Goal: Information Seeking & Learning: Learn about a topic

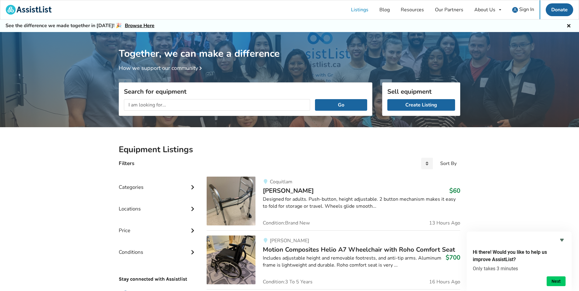
click at [137, 186] on div "Categories" at bounding box center [158, 183] width 78 height 22
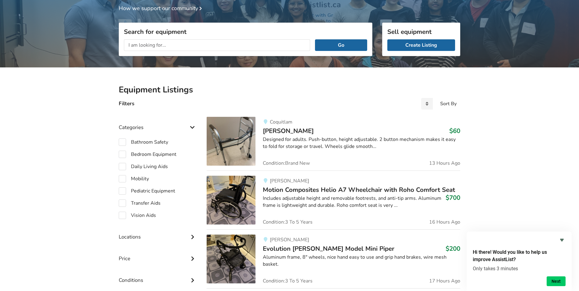
scroll to position [61, 0]
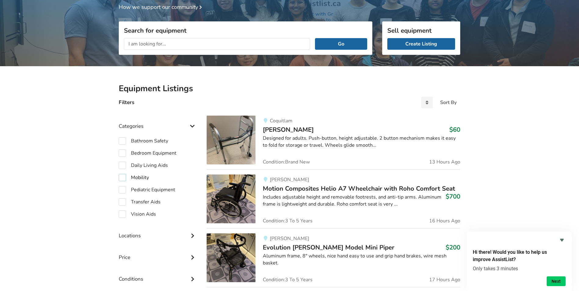
click at [123, 178] on label "Mobility" at bounding box center [134, 177] width 30 height 7
checkbox input "true"
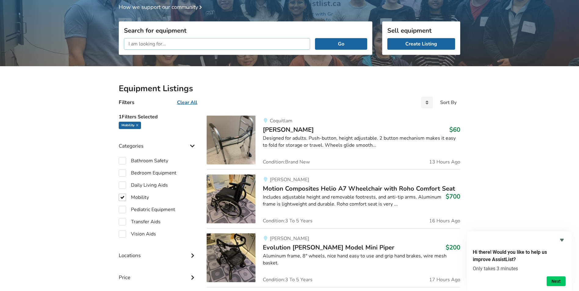
click at [173, 44] on input "text" at bounding box center [217, 44] width 186 height 12
type input "power wheelchair"
click at [315, 38] on button "Go" at bounding box center [341, 44] width 52 height 12
click at [341, 43] on button "Go" at bounding box center [341, 44] width 52 height 12
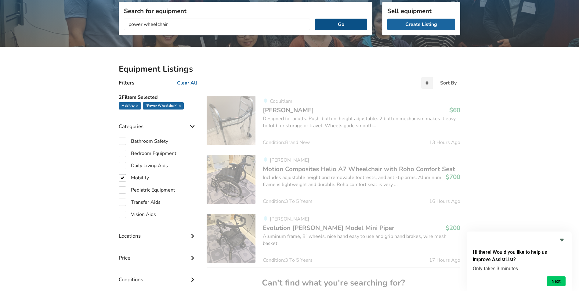
scroll to position [92, 0]
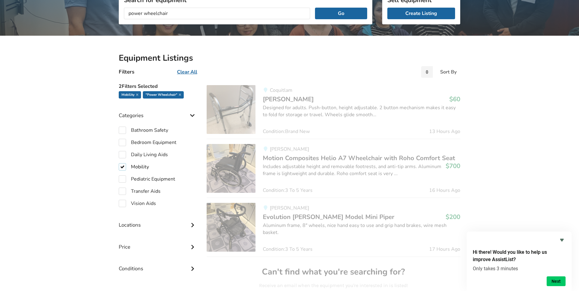
click at [121, 169] on label "Mobility" at bounding box center [134, 166] width 30 height 7
checkbox input "false"
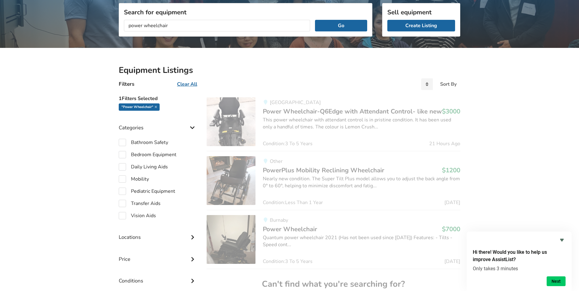
scroll to position [61, 0]
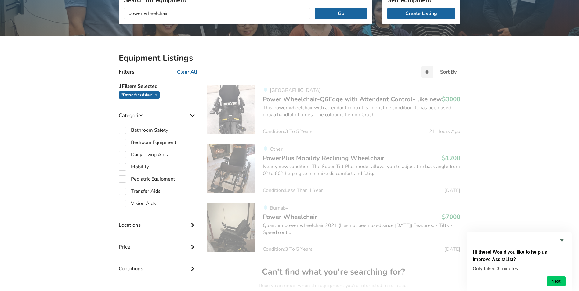
scroll to position [61, 0]
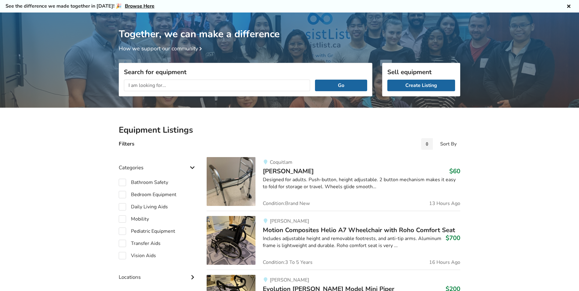
click at [136, 85] on input "text" at bounding box center [217, 86] width 186 height 12
type input "power wheelchair"
click at [315, 80] on button "Go" at bounding box center [341, 86] width 52 height 12
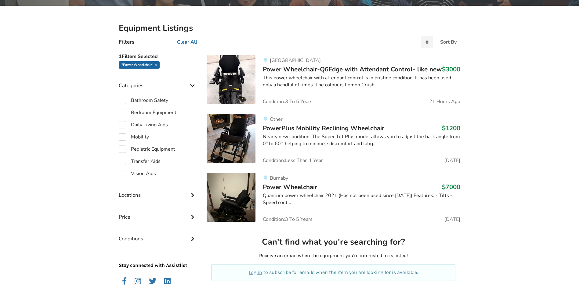
scroll to position [142, 0]
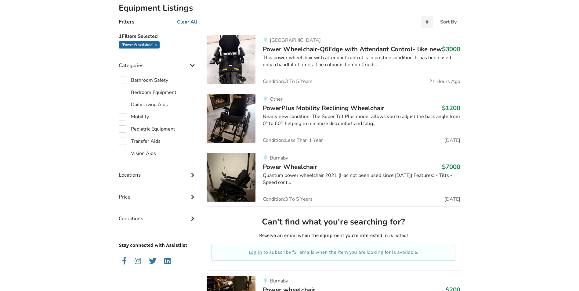
click at [294, 166] on span "Power Wheelchair" at bounding box center [290, 167] width 54 height 9
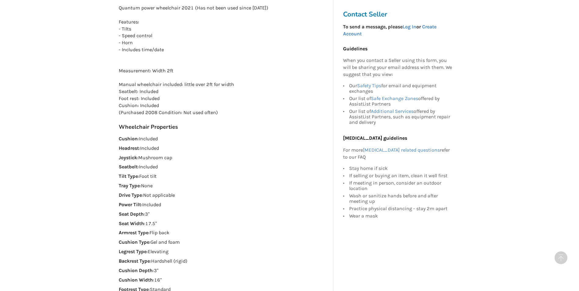
scroll to position [366, 0]
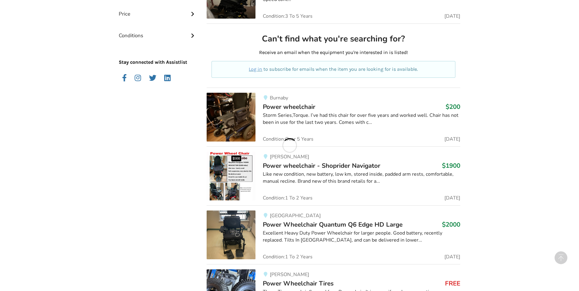
scroll to position [355, 0]
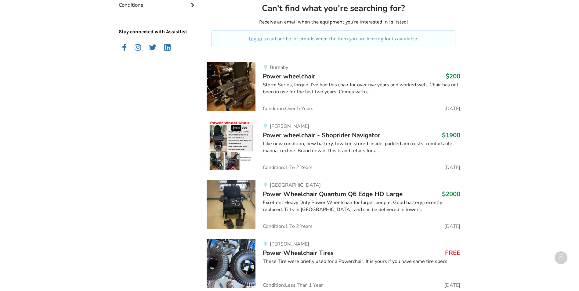
click at [361, 136] on span "Power wheelchair - Shoprider Navigator" at bounding box center [322, 135] width 118 height 9
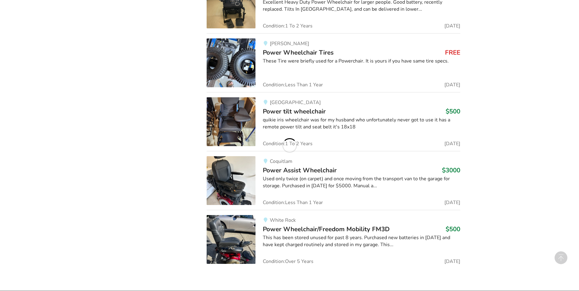
scroll to position [574, 0]
